Goal: Task Accomplishment & Management: Use online tool/utility

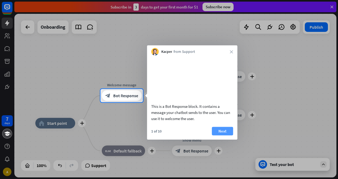
click at [216, 134] on button "Next" at bounding box center [222, 131] width 21 height 9
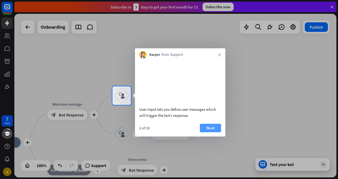
click at [210, 131] on button "Next" at bounding box center [210, 128] width 21 height 9
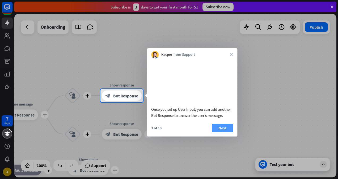
click at [215, 132] on button "Next" at bounding box center [222, 128] width 21 height 9
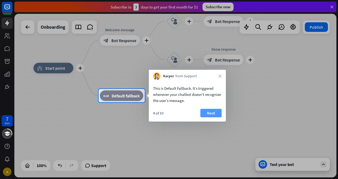
click at [206, 111] on button "Next" at bounding box center [211, 113] width 21 height 9
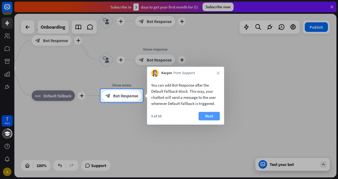
click at [205, 114] on button "Next" at bounding box center [209, 116] width 21 height 9
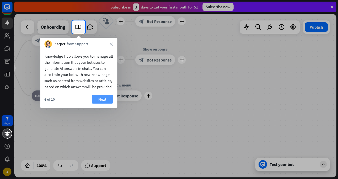
click at [100, 104] on button "Next" at bounding box center [102, 99] width 21 height 9
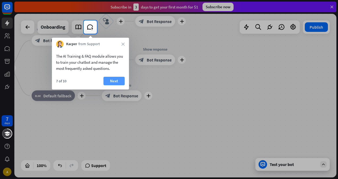
click at [110, 80] on button "Next" at bounding box center [113, 81] width 21 height 9
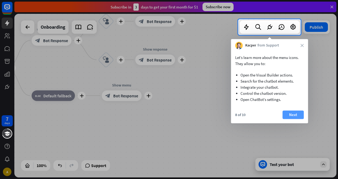
click at [296, 113] on button "Next" at bounding box center [293, 115] width 21 height 9
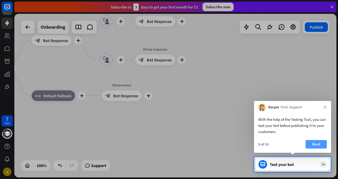
click at [315, 142] on button "Next" at bounding box center [316, 144] width 21 height 9
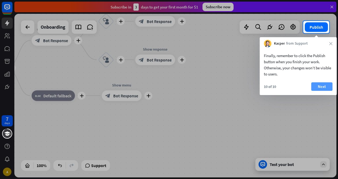
click at [321, 85] on button "Next" at bounding box center [321, 86] width 21 height 9
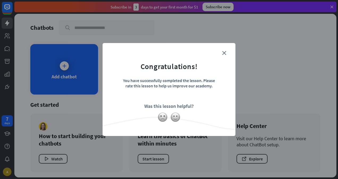
click at [224, 51] on form "Congratulations! You have successfully completed the lesson. Please rate this l…" at bounding box center [169, 82] width 120 height 64
click at [175, 115] on img at bounding box center [175, 117] width 10 height 10
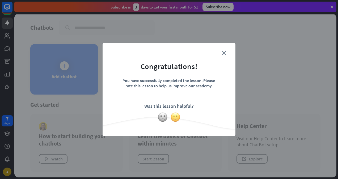
click at [176, 114] on img at bounding box center [175, 117] width 10 height 10
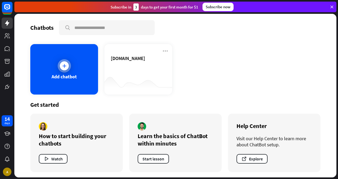
click at [62, 66] on icon at bounding box center [64, 65] width 5 height 5
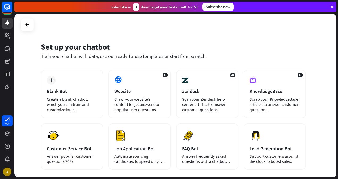
drag, startPoint x: 60, startPoint y: 64, endPoint x: 192, endPoint y: 48, distance: 133.6
click at [192, 48] on div "Set up your chatbot" at bounding box center [173, 47] width 265 height 10
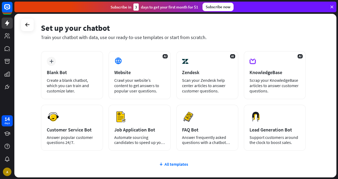
scroll to position [27, 0]
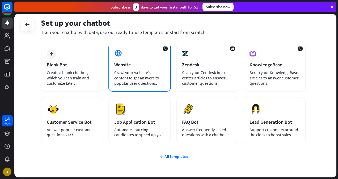
click at [145, 69] on div "AI Website Crawl your website’s content to get answers to popular user question…" at bounding box center [139, 67] width 62 height 48
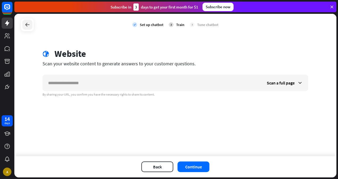
click at [26, 26] on icon at bounding box center [27, 25] width 6 height 6
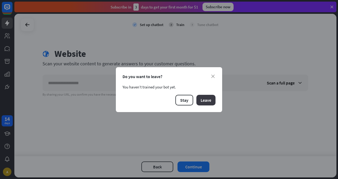
click at [200, 100] on button "Leave" at bounding box center [206, 100] width 19 height 11
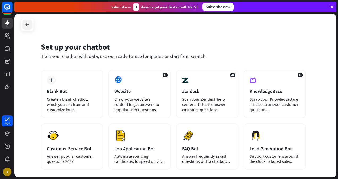
click at [30, 20] on div at bounding box center [27, 25] width 10 height 10
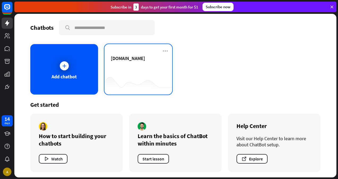
click at [143, 60] on span "[DOMAIN_NAME]" at bounding box center [128, 58] width 34 height 6
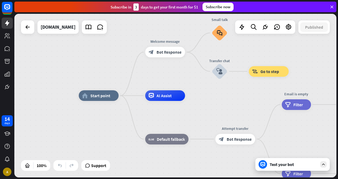
drag, startPoint x: 193, startPoint y: 1, endPoint x: 181, endPoint y: 22, distance: 24.5
click at [181, 22] on div "home_2 Start point Welcome message block_bot_response Bot Response Small talk b…" at bounding box center [175, 96] width 322 height 164
click at [169, 50] on span "Bot Response" at bounding box center [169, 51] width 25 height 5
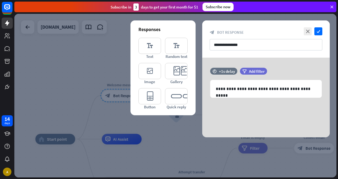
click at [120, 57] on div at bounding box center [175, 96] width 322 height 164
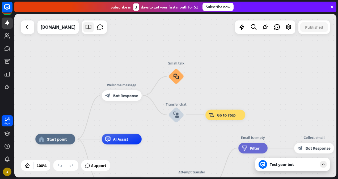
click at [92, 29] on icon at bounding box center [88, 27] width 7 height 7
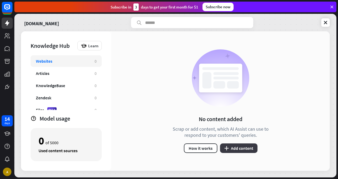
click at [238, 147] on button "plus Add content" at bounding box center [238, 149] width 37 height 10
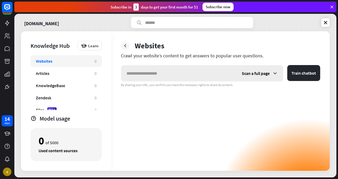
click at [190, 77] on input "text" at bounding box center [178, 73] width 115 height 16
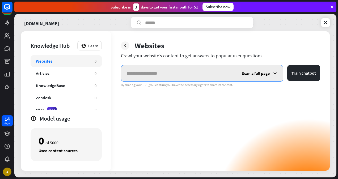
click at [156, 70] on input "text" at bounding box center [178, 73] width 115 height 16
paste input "**********"
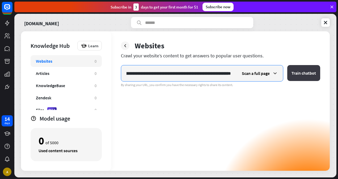
type input "**********"
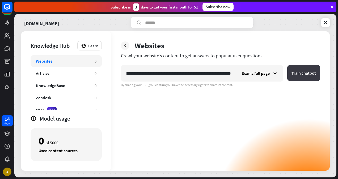
scroll to position [0, 0]
click at [304, 67] on button "Train chatbot" at bounding box center [303, 73] width 33 height 16
click at [295, 76] on button "Train chatbot" at bounding box center [303, 73] width 33 height 16
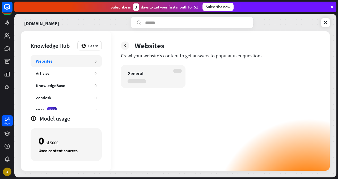
click at [155, 76] on div "General" at bounding box center [149, 73] width 42 height 6
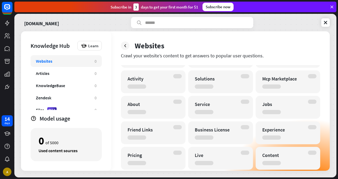
scroll to position [80, 0]
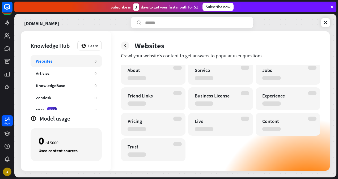
click at [157, 147] on div "Trust" at bounding box center [149, 147] width 42 height 6
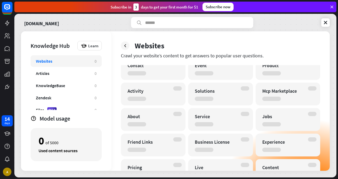
scroll to position [0, 0]
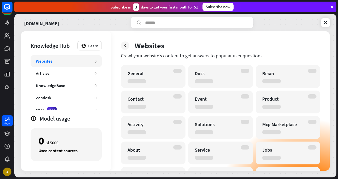
drag, startPoint x: 133, startPoint y: 57, endPoint x: 270, endPoint y: 59, distance: 136.7
click at [270, 59] on div "Websites Crawl your website’s content to get answers to popular user questions.…" at bounding box center [220, 101] width 219 height 140
drag, startPoint x: 270, startPoint y: 59, endPoint x: 242, endPoint y: 61, distance: 27.7
click at [242, 61] on div "Websites Crawl your website’s content to get answers to popular user questions.…" at bounding box center [220, 101] width 219 height 140
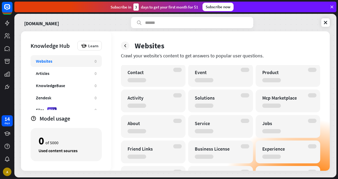
click at [227, 91] on div "Solutions" at bounding box center [220, 101] width 65 height 23
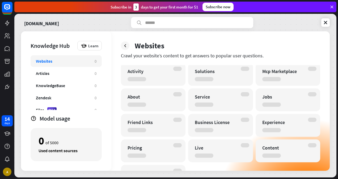
scroll to position [80, 0]
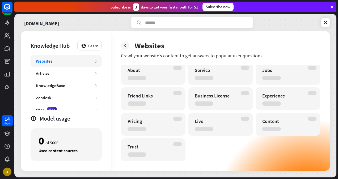
click at [206, 151] on div "General Docs Beian Contact Event Product Activity Solutions Mcp Marketplace Abo…" at bounding box center [220, 73] width 199 height 176
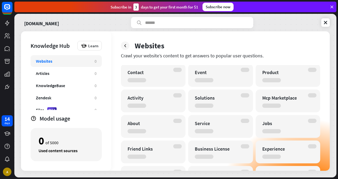
click at [202, 144] on div "Business License" at bounding box center [220, 152] width 65 height 23
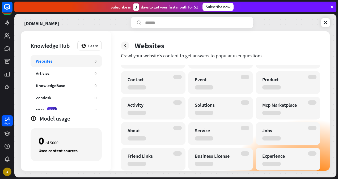
scroll to position [0, 0]
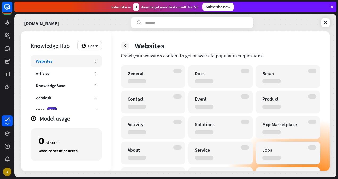
click at [130, 45] on div "Websites" at bounding box center [220, 46] width 199 height 10
click at [127, 46] on icon at bounding box center [125, 45] width 5 height 5
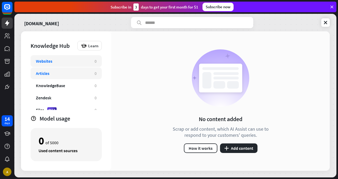
click at [51, 71] on div "Articles" at bounding box center [62, 73] width 53 height 5
click at [51, 60] on div "Websites" at bounding box center [44, 61] width 16 height 5
click at [62, 74] on div "Articles" at bounding box center [62, 73] width 53 height 5
click at [58, 63] on div "Websites" at bounding box center [62, 61] width 53 height 5
click at [225, 149] on icon "plus" at bounding box center [226, 148] width 5 height 4
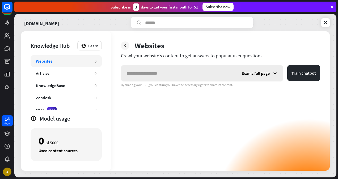
click at [261, 76] on span "Scan a full page" at bounding box center [256, 73] width 28 height 5
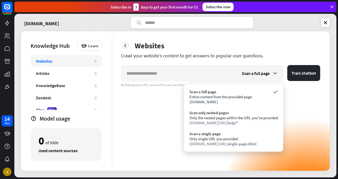
click at [166, 100] on div "Scan a full page Train chatbot By sharing your URL, you confirm you have the ne…" at bounding box center [220, 118] width 199 height 106
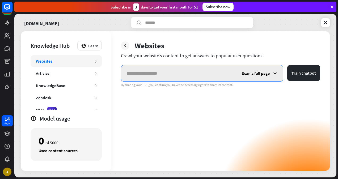
click at [197, 69] on input "text" at bounding box center [178, 73] width 115 height 16
paste input "**********"
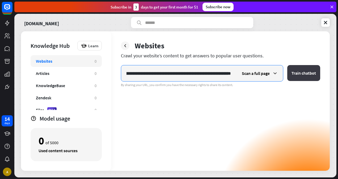
type input "**********"
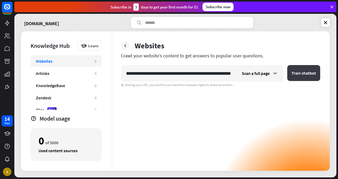
scroll to position [0, 0]
click at [291, 68] on button "Train chatbot" at bounding box center [303, 73] width 33 height 16
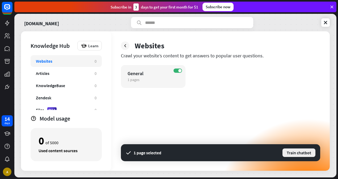
click at [307, 153] on button "Train chatbot" at bounding box center [299, 153] width 34 height 10
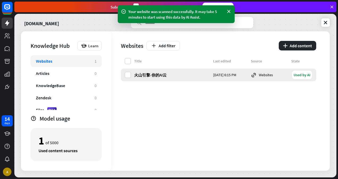
click at [129, 78] on div "火山引擎-你的AI云 [DATE] 6:15 PM Websites Used by AI" at bounding box center [218, 75] width 195 height 13
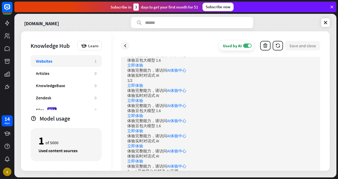
scroll to position [372, 0]
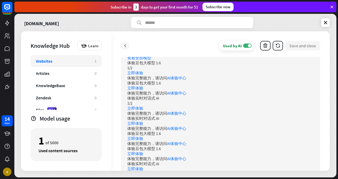
click at [124, 46] on icon at bounding box center [125, 45] width 5 height 5
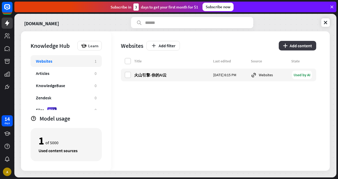
click at [283, 47] on icon "plus" at bounding box center [285, 46] width 5 height 4
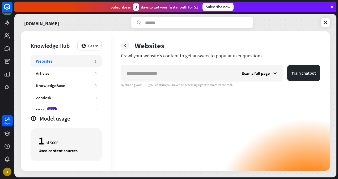
click at [123, 47] on div at bounding box center [125, 45] width 9 height 9
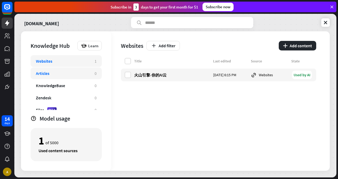
click at [84, 68] on div "Articles 0" at bounding box center [66, 74] width 71 height 12
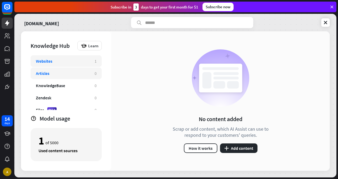
click at [72, 60] on div "Websites" at bounding box center [62, 61] width 53 height 5
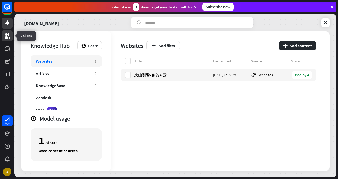
click at [10, 33] on icon at bounding box center [7, 36] width 6 height 6
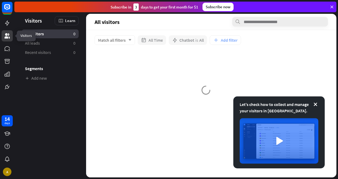
click at [10, 37] on icon at bounding box center [7, 36] width 6 height 6
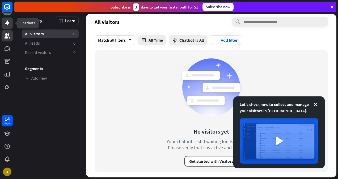
click at [7, 27] on link at bounding box center [7, 23] width 11 height 11
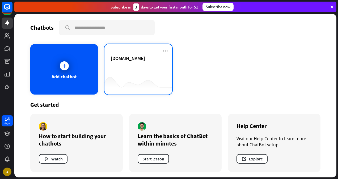
click at [143, 71] on div "[DOMAIN_NAME]" at bounding box center [138, 64] width 55 height 19
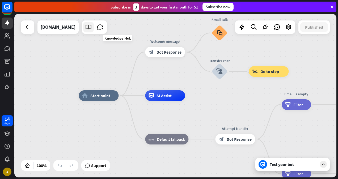
click at [94, 28] on link at bounding box center [88, 27] width 11 height 11
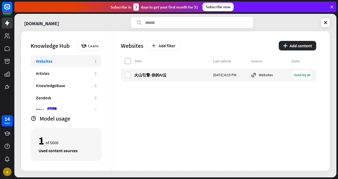
click at [127, 62] on label at bounding box center [128, 61] width 6 height 6
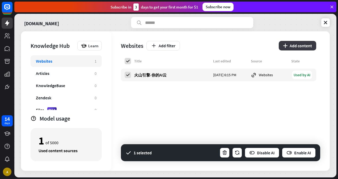
click at [298, 44] on button "plus Add content" at bounding box center [297, 46] width 37 height 10
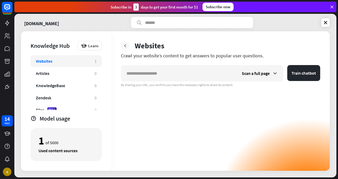
click at [129, 48] on div at bounding box center [125, 45] width 9 height 9
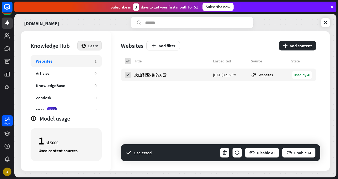
click at [95, 43] on span "Learn" at bounding box center [93, 45] width 10 height 5
click at [92, 42] on div "Learn" at bounding box center [89, 46] width 24 height 10
click at [92, 45] on span "Learn" at bounding box center [93, 45] width 10 height 5
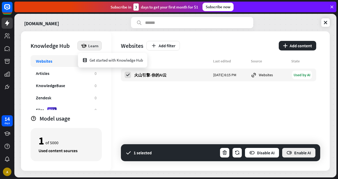
click at [294, 151] on button "Enable AI" at bounding box center [299, 153] width 34 height 11
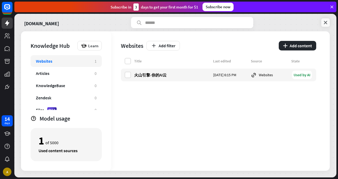
click at [328, 20] on link at bounding box center [325, 22] width 9 height 9
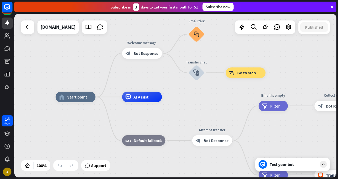
drag, startPoint x: 190, startPoint y: 71, endPoint x: 161, endPoint y: 74, distance: 29.4
click at [161, 74] on div "home_2 Start point Welcome message block_bot_response Bot Response Small talk b…" at bounding box center [175, 96] width 322 height 164
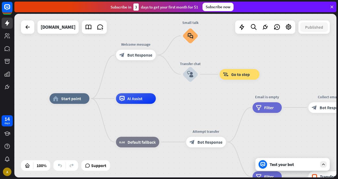
click at [282, 165] on div "Test your bot" at bounding box center [294, 164] width 48 height 5
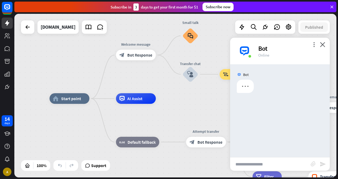
click at [250, 166] on input "text" at bounding box center [270, 164] width 81 height 13
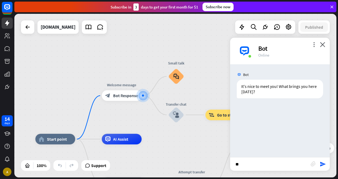
type input "*"
type input "*****"
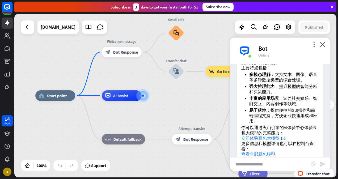
scroll to position [124, 0]
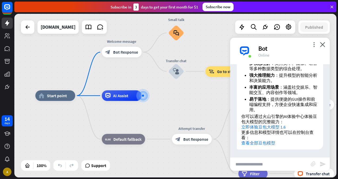
click at [182, 108] on div "home_2 Start point Welcome message block_bot_response Bot Response Small talk b…" at bounding box center [196, 178] width 322 height 164
click at [5, 37] on icon at bounding box center [7, 35] width 5 height 5
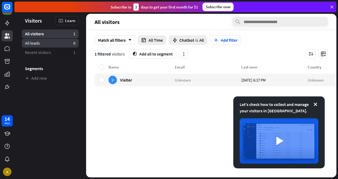
click at [37, 45] on span "All leads" at bounding box center [32, 43] width 15 height 6
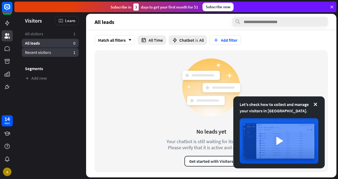
click at [39, 54] on span "Recent visitors" at bounding box center [38, 53] width 26 height 6
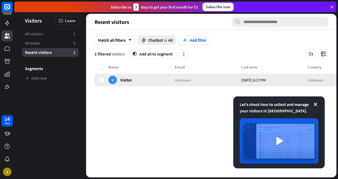
click at [129, 78] on span "Visitor" at bounding box center [126, 79] width 12 height 5
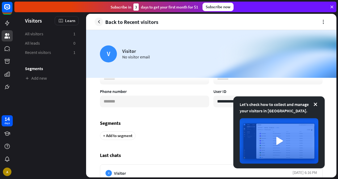
scroll to position [137, 0]
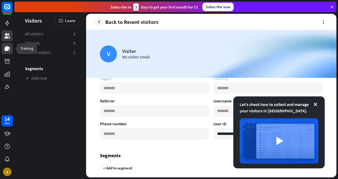
click at [7, 51] on icon at bounding box center [7, 48] width 5 height 5
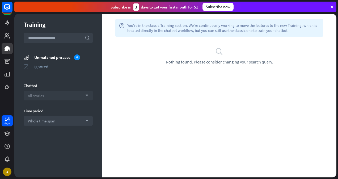
click at [32, 94] on span "All stories" at bounding box center [36, 95] width 16 height 5
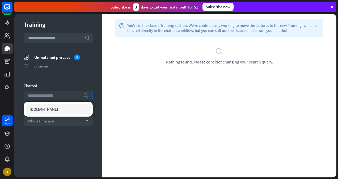
click at [32, 94] on input "search" at bounding box center [54, 95] width 53 height 9
click at [53, 83] on div "Chatbot" at bounding box center [58, 85] width 69 height 5
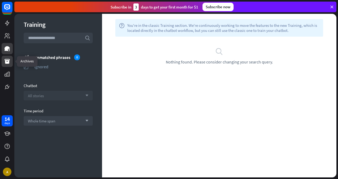
click at [7, 63] on icon at bounding box center [7, 61] width 5 height 5
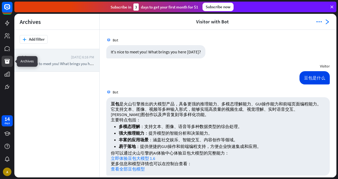
scroll to position [6, 0]
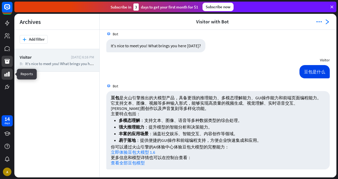
click at [11, 76] on link at bounding box center [7, 74] width 11 height 11
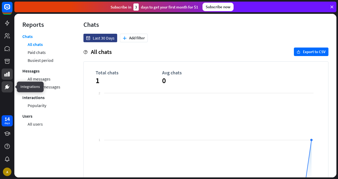
click at [7, 88] on icon at bounding box center [7, 86] width 3 height 3
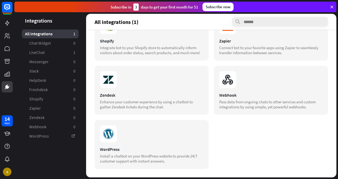
scroll to position [213, 0]
click at [7, 73] on icon at bounding box center [7, 74] width 5 height 5
